Goal: Communication & Community: Ask a question

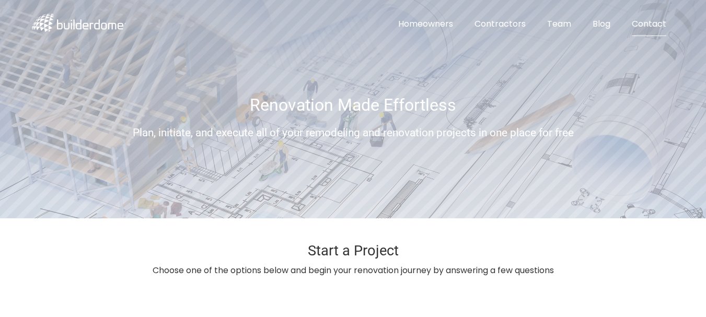
click at [656, 27] on link "Contact" at bounding box center [648, 25] width 51 height 24
click at [654, 24] on link "Contact" at bounding box center [648, 25] width 51 height 24
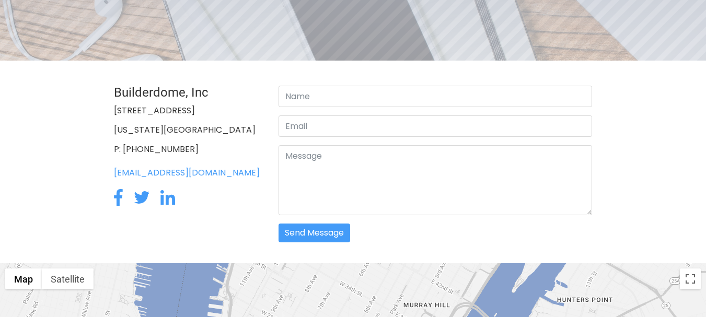
scroll to position [157, 0]
type input "[PERSON_NAME]"
click at [338, 127] on input "email" at bounding box center [436, 125] width 314 height 21
type input "[PERSON_NAME][EMAIL_ADDRESS][DOMAIN_NAME]"
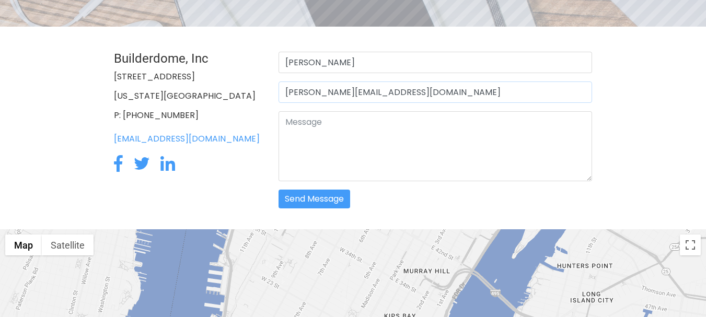
scroll to position [209, 0]
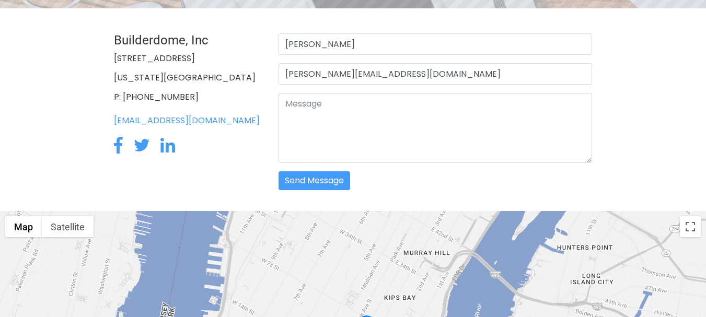
drag, startPoint x: 20, startPoint y: 185, endPoint x: 44, endPoint y: 182, distance: 24.8
click at [32, 183] on section "Builderdome, Inc [STREET_ADDRESS][US_STATE] P: [PHONE_NUMBER] [EMAIL_ADDRESS][D…" at bounding box center [353, 214] width 706 height 412
paste textarea "Hi Dear, I,m [PERSON_NAME], and I help businesses grow online using SEO, Google…"
click at [307, 139] on textarea at bounding box center [436, 128] width 314 height 70
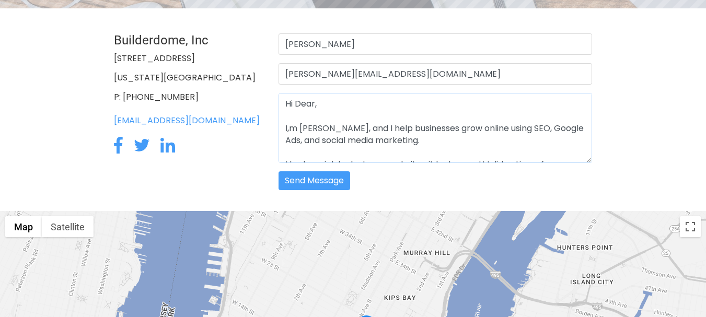
scroll to position [202, 0]
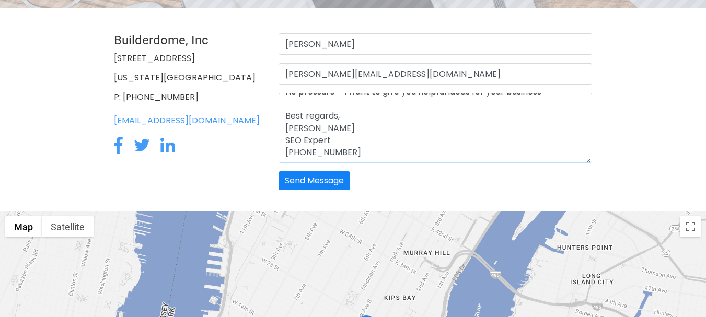
type textarea "Hi Dear, I,m jerry Walkar, and I help businesses grow online using SEO, Google …"
click at [326, 184] on button "Send Message" at bounding box center [315, 180] width 72 height 19
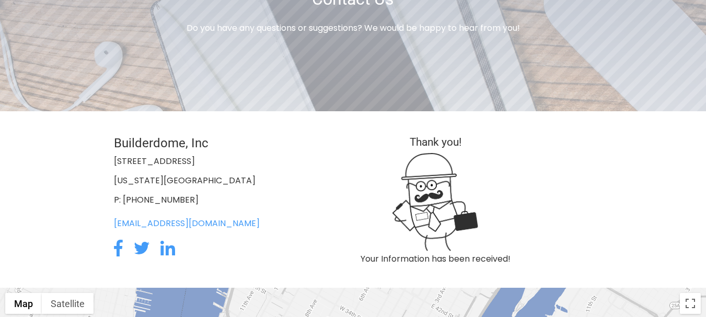
scroll to position [105, 0]
